Goal: Task Accomplishment & Management: Manage account settings

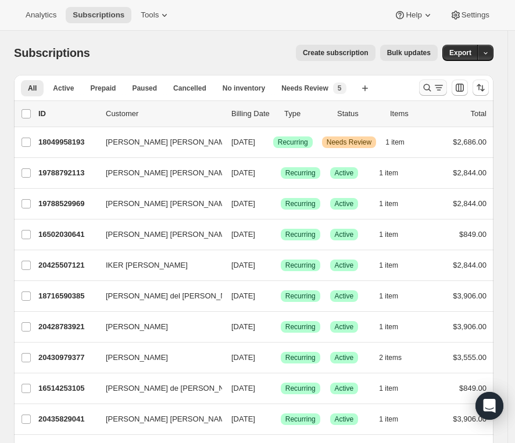
click at [433, 92] on icon "Search and filter results" at bounding box center [427, 88] width 12 height 12
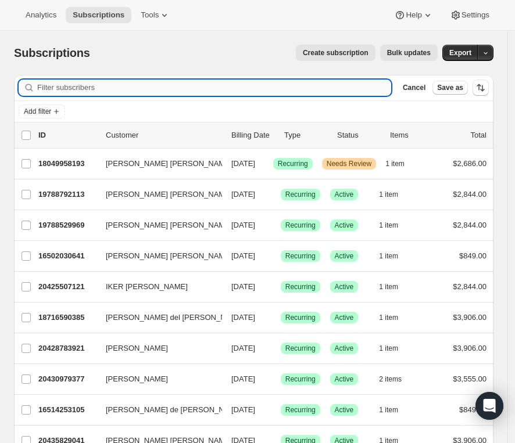
click at [245, 94] on input "Filter subscribers" at bounding box center [214, 88] width 354 height 16
paste input "3553"
type input "3553"
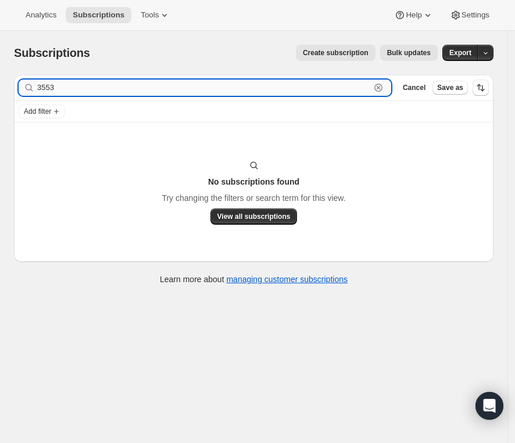
click at [161, 88] on input "3553" at bounding box center [203, 88] width 333 height 16
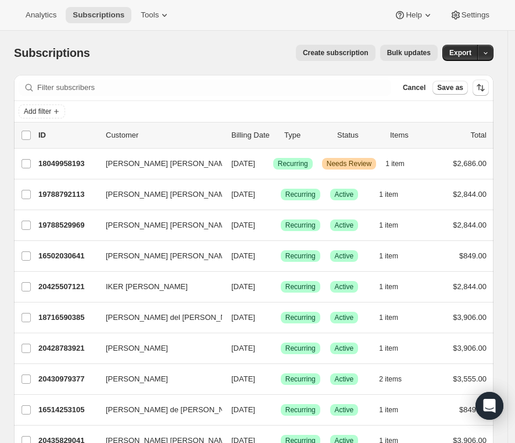
click at [295, 110] on div "Add filter" at bounding box center [254, 112] width 470 height 14
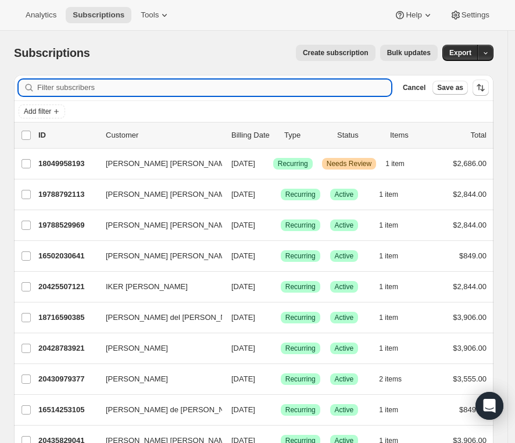
click at [294, 82] on input "Filter subscribers" at bounding box center [214, 88] width 354 height 16
paste input "[PERSON_NAME] [PERSON_NAME]"
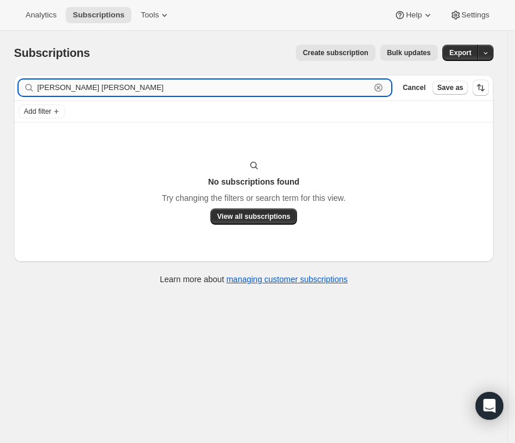
click at [73, 92] on input "[PERSON_NAME] [PERSON_NAME]" at bounding box center [203, 88] width 333 height 16
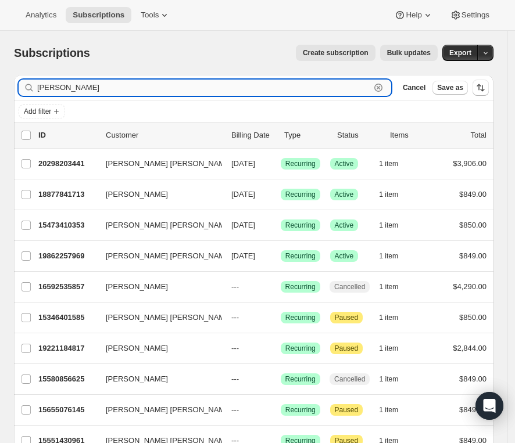
click at [42, 89] on input "[PERSON_NAME]" at bounding box center [203, 88] width 333 height 16
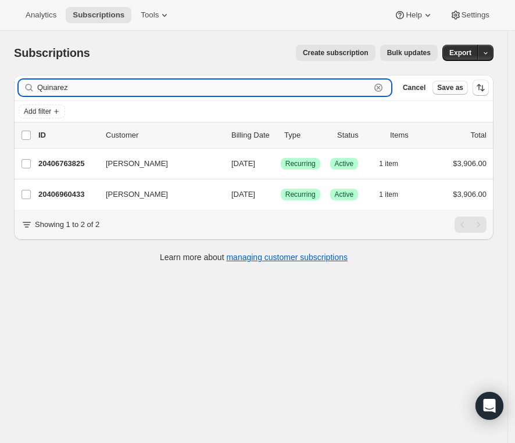
click at [85, 85] on input "Quinarez" at bounding box center [203, 88] width 333 height 16
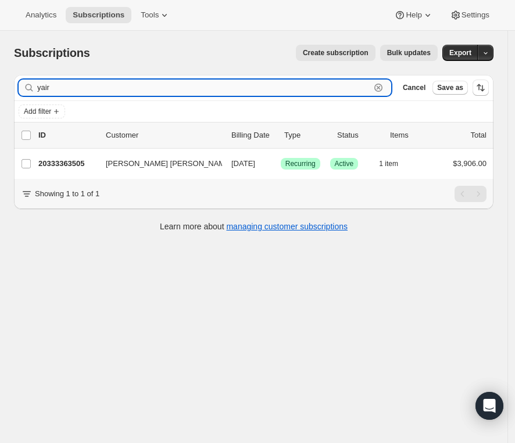
click at [185, 89] on input "yair" at bounding box center [203, 88] width 333 height 16
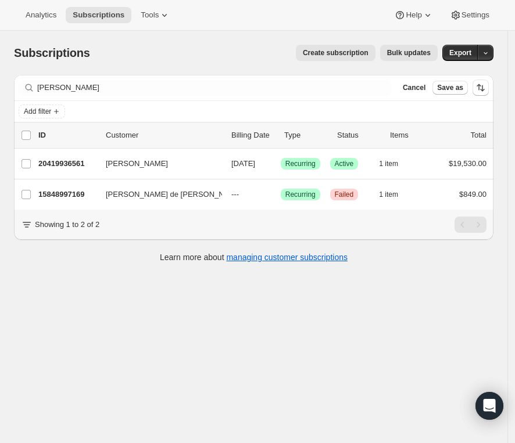
click at [162, 100] on div "Filter subscribers [PERSON_NAME] Clear Cancel Save as" at bounding box center [253, 88] width 479 height 26
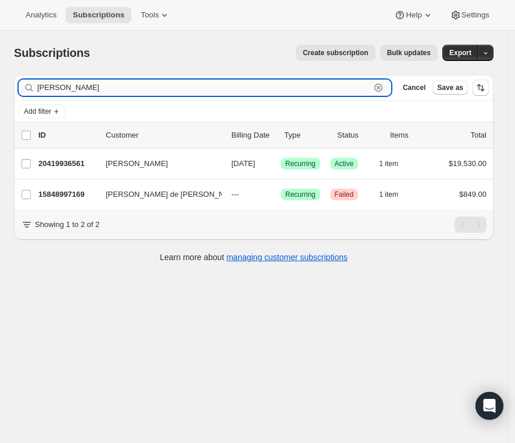
click at [144, 91] on input "[PERSON_NAME]" at bounding box center [203, 88] width 333 height 16
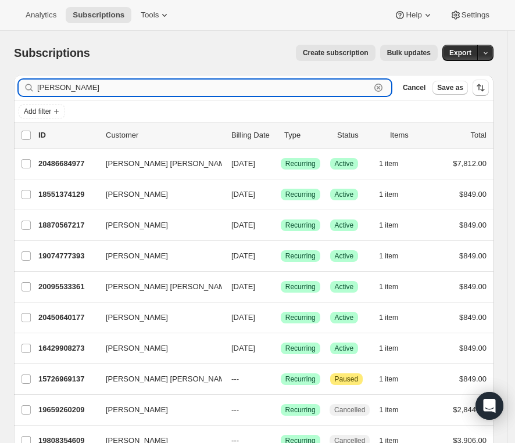
click at [192, 89] on input "[PERSON_NAME]" at bounding box center [203, 88] width 333 height 16
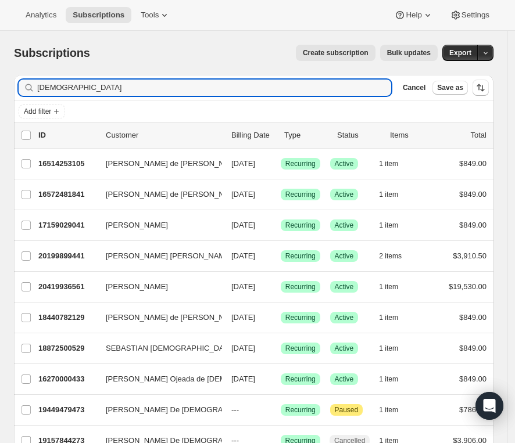
click at [89, 65] on div "Subscriptions. This page is ready Subscriptions Create subscription Bulk update…" at bounding box center [253, 53] width 479 height 44
click at [80, 86] on input "[DEMOGRAPHIC_DATA]" at bounding box center [203, 88] width 333 height 16
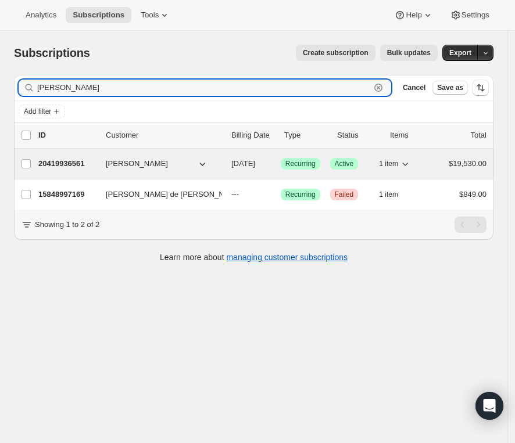
type input "[PERSON_NAME]"
click at [134, 169] on div "20419936561 [PERSON_NAME] [DATE] Success Recurring Success Active 1 item $19,53…" at bounding box center [262, 164] width 448 height 16
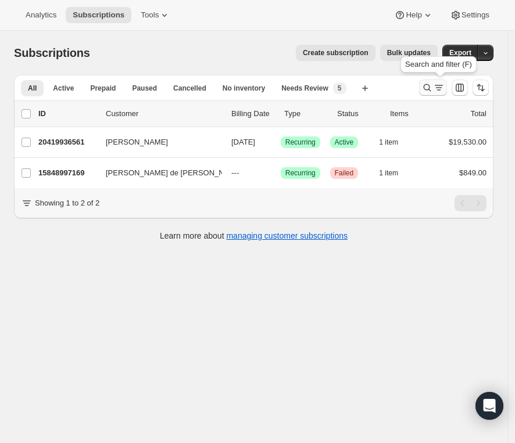
click at [447, 93] on button "Search and filter results" at bounding box center [433, 88] width 28 height 16
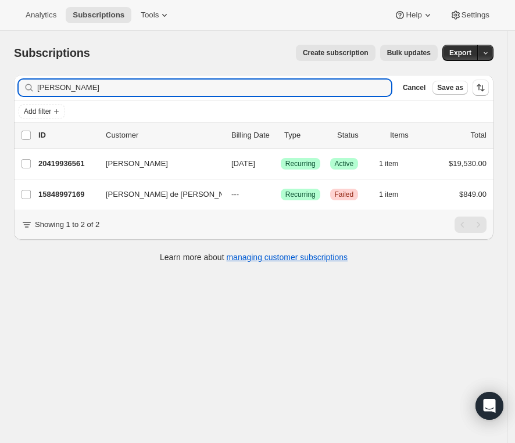
type input "Jesus perez3662"
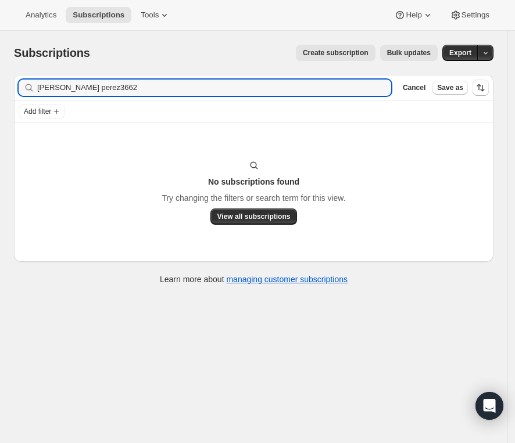
drag, startPoint x: 132, startPoint y: 88, endPoint x: 27, endPoint y: 87, distance: 104.6
click at [27, 87] on div "Jesus perez3662 Clear" at bounding box center [205, 88] width 372 height 16
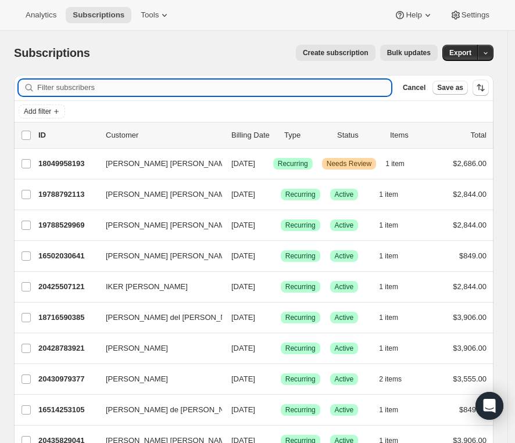
click at [198, 88] on input "Filter subscribers" at bounding box center [214, 88] width 354 height 16
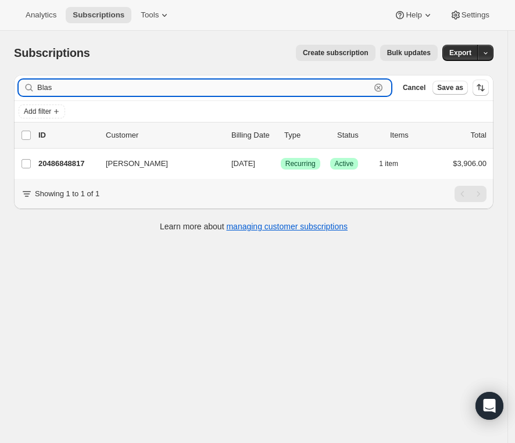
click at [318, 93] on input "Blas" at bounding box center [203, 88] width 333 height 16
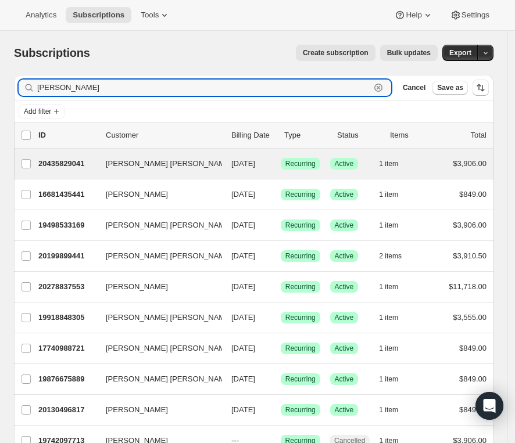
type input "Antonio"
